Goal: Task Accomplishment & Management: Manage account settings

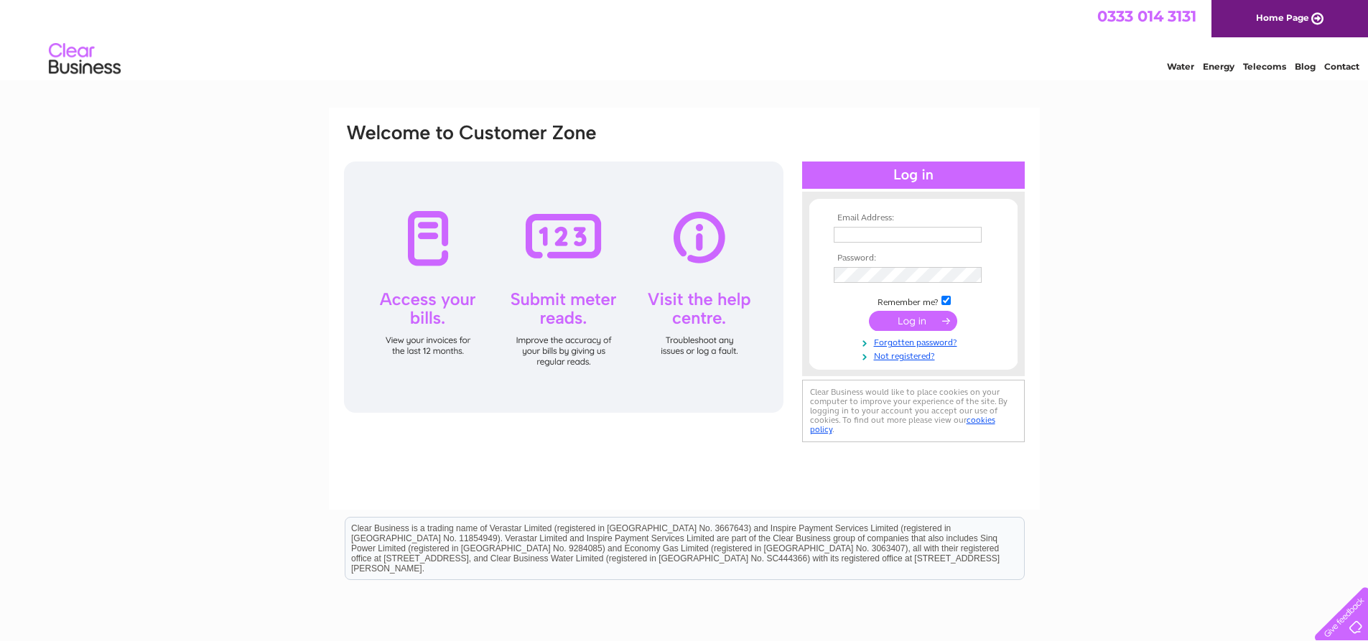
type input "[EMAIL_ADDRESS][DOMAIN_NAME]"
click at [912, 319] on input "submit" at bounding box center [913, 321] width 88 height 20
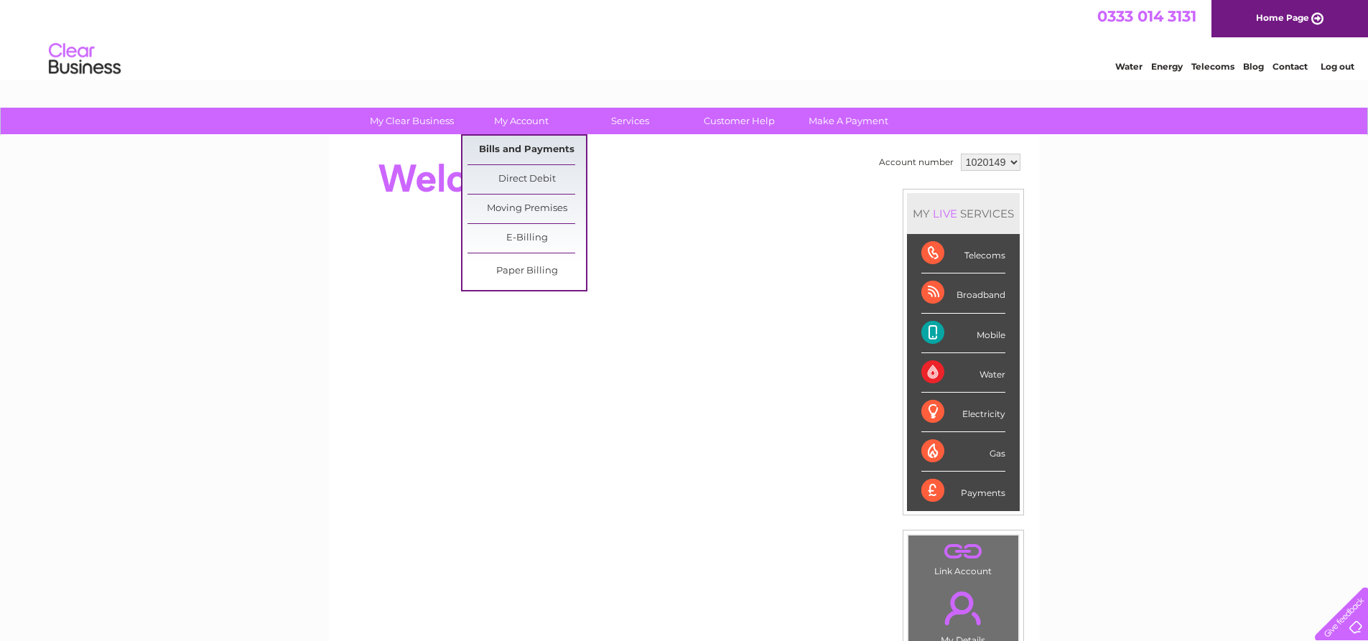
click at [521, 157] on link "Bills and Payments" at bounding box center [526, 150] width 118 height 29
click at [523, 149] on link "Bills and Payments" at bounding box center [526, 150] width 118 height 29
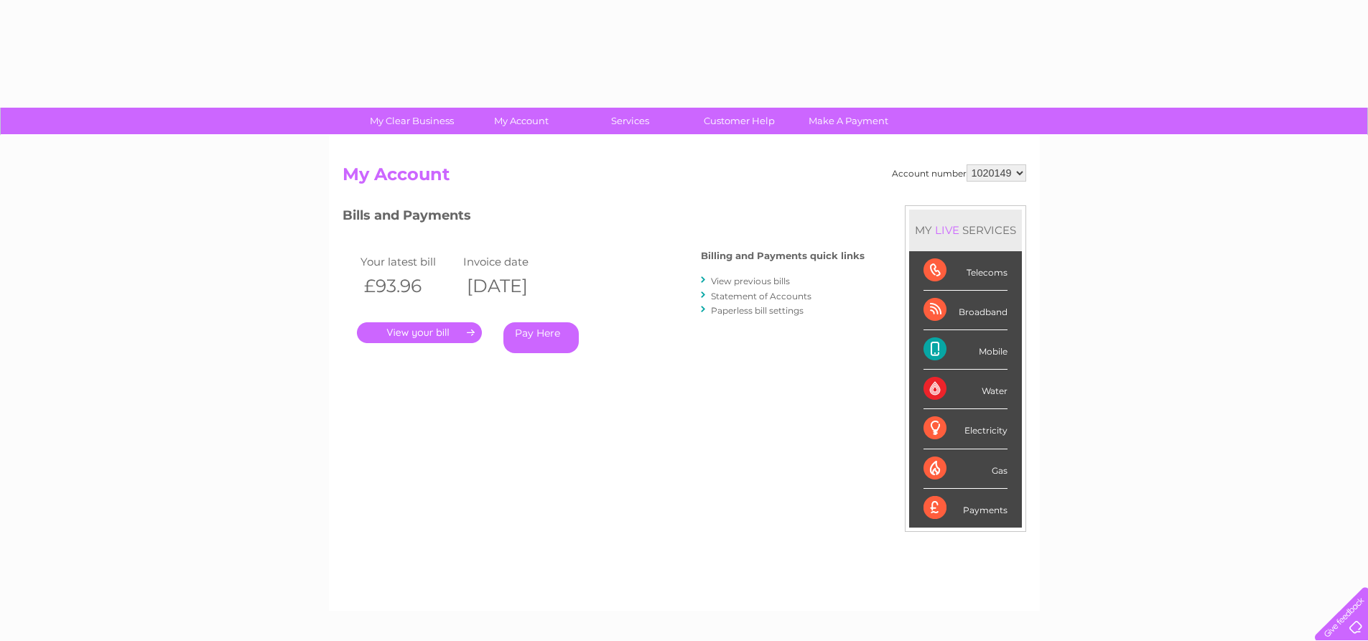
click at [455, 332] on link "." at bounding box center [419, 332] width 125 height 21
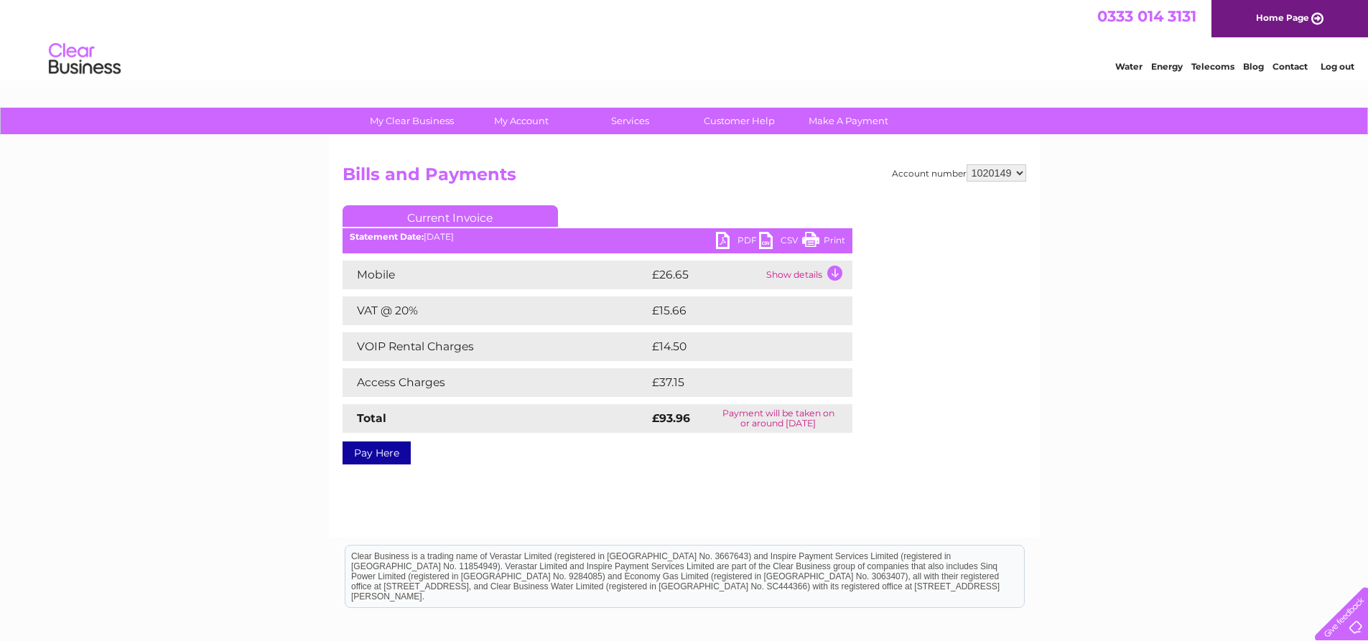
click at [725, 245] on link "PDF" at bounding box center [737, 242] width 43 height 21
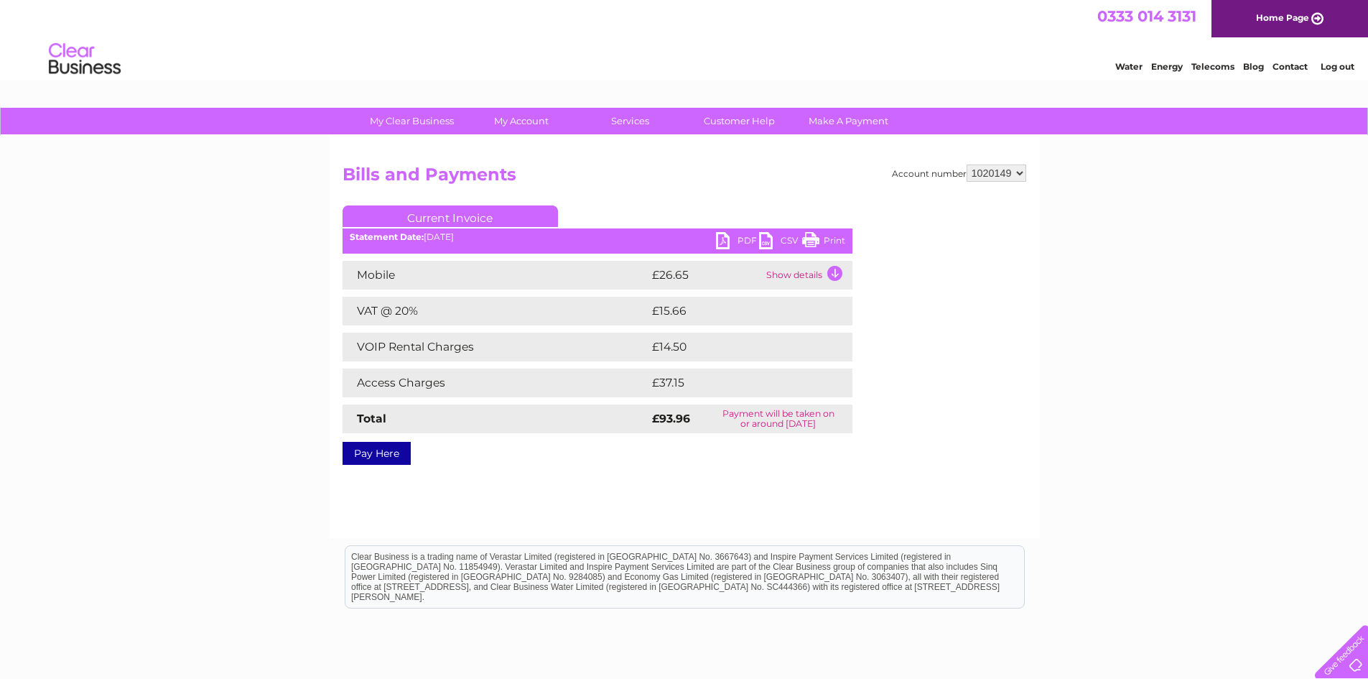
click at [1331, 66] on link "Log out" at bounding box center [1337, 66] width 34 height 11
